Goal: Find specific page/section: Find specific page/section

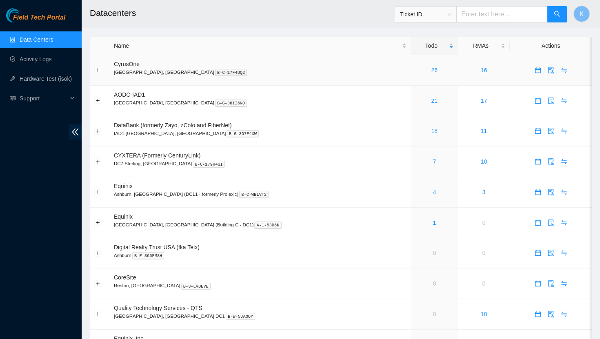
scroll to position [4, 0]
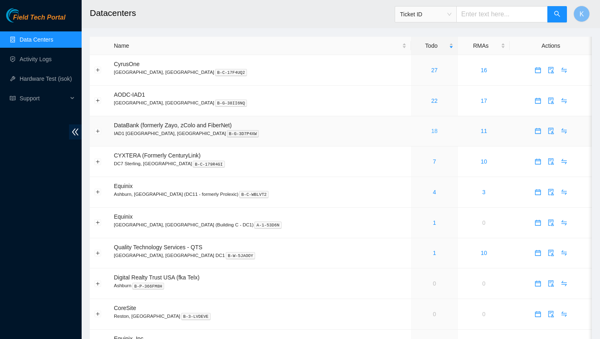
click at [432, 133] on link "18" at bounding box center [435, 131] width 7 height 7
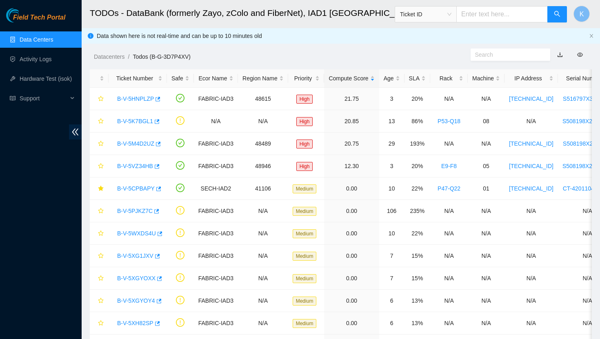
click at [53, 37] on link "Data Centers" at bounding box center [36, 39] width 33 height 7
